Goal: Navigation & Orientation: Go to known website

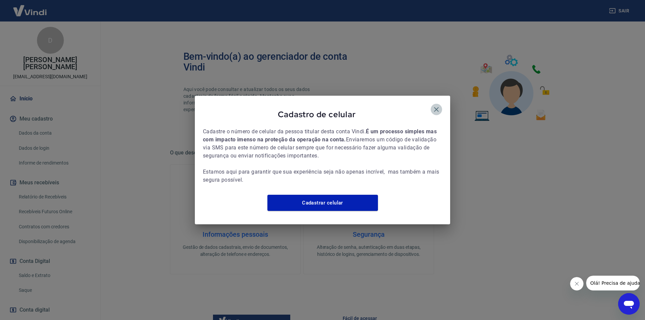
click at [432, 105] on icon "button" at bounding box center [436, 109] width 8 height 8
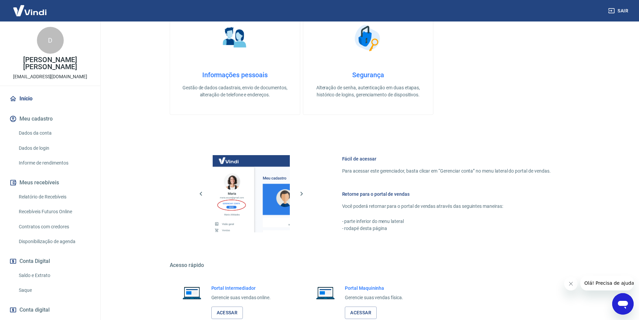
scroll to position [203, 0]
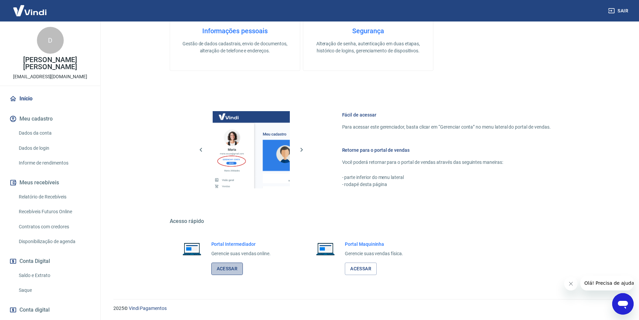
click at [231, 265] on link "Acessar" at bounding box center [227, 269] width 32 height 12
